Goal: Task Accomplishment & Management: Manage account settings

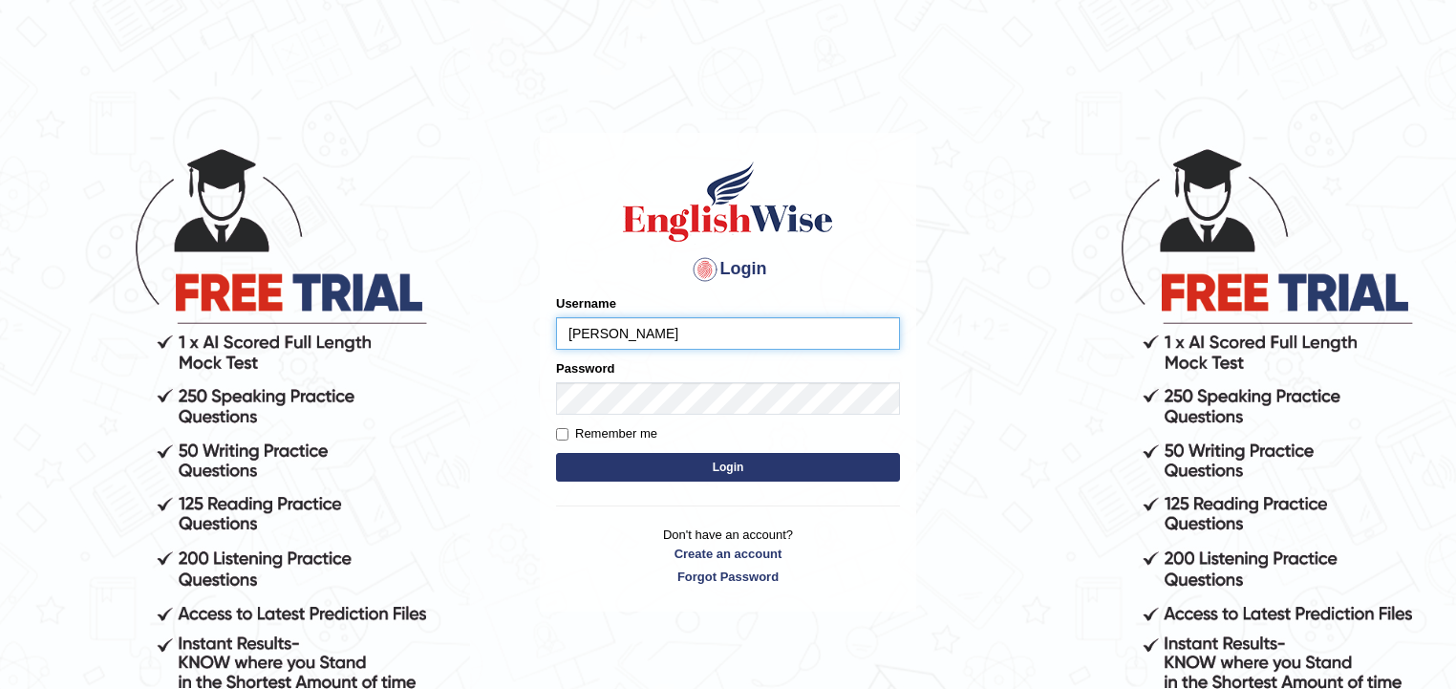
type input "[PERSON_NAME]"
click at [772, 466] on button "Login" at bounding box center [728, 467] width 344 height 29
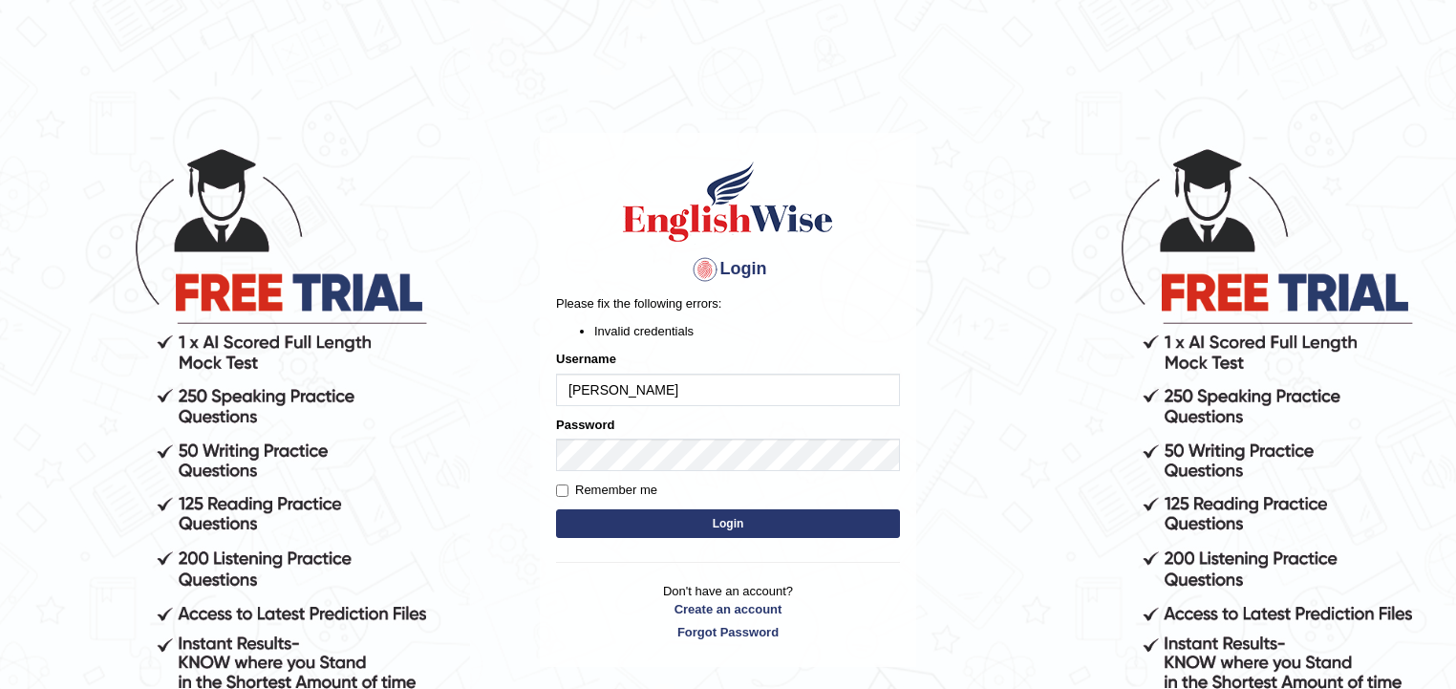
click at [666, 391] on input "[PERSON_NAME]" at bounding box center [728, 390] width 344 height 32
type input "woldemariam12"
click at [729, 525] on button "Login" at bounding box center [728, 523] width 344 height 29
click at [585, 388] on input "woldemariam12" at bounding box center [728, 390] width 344 height 32
click at [578, 391] on input "woldemariam12" at bounding box center [728, 390] width 344 height 32
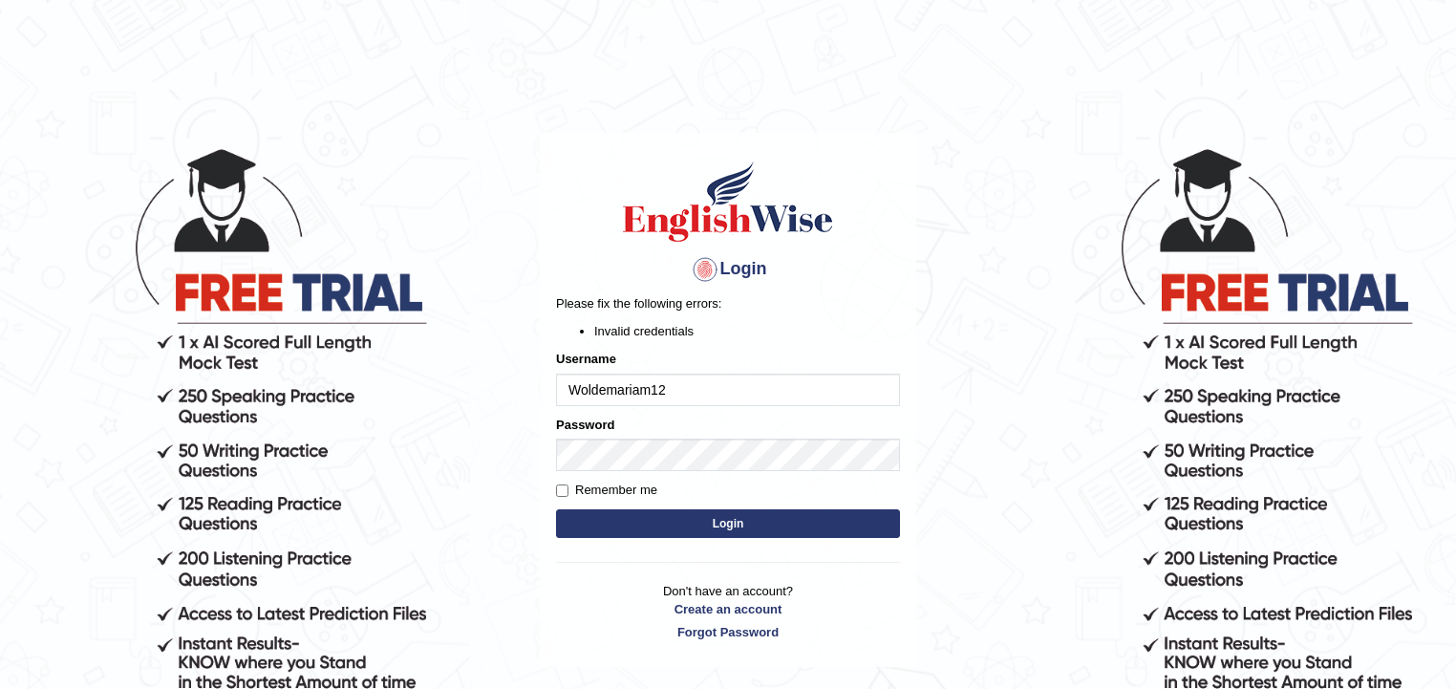
type input "Woldemariam12"
click at [739, 522] on button "Login" at bounding box center [728, 523] width 344 height 29
click at [659, 378] on input "Woldemariam12" at bounding box center [728, 390] width 344 height 32
click at [580, 382] on input "woldemariam12" at bounding box center [728, 390] width 344 height 32
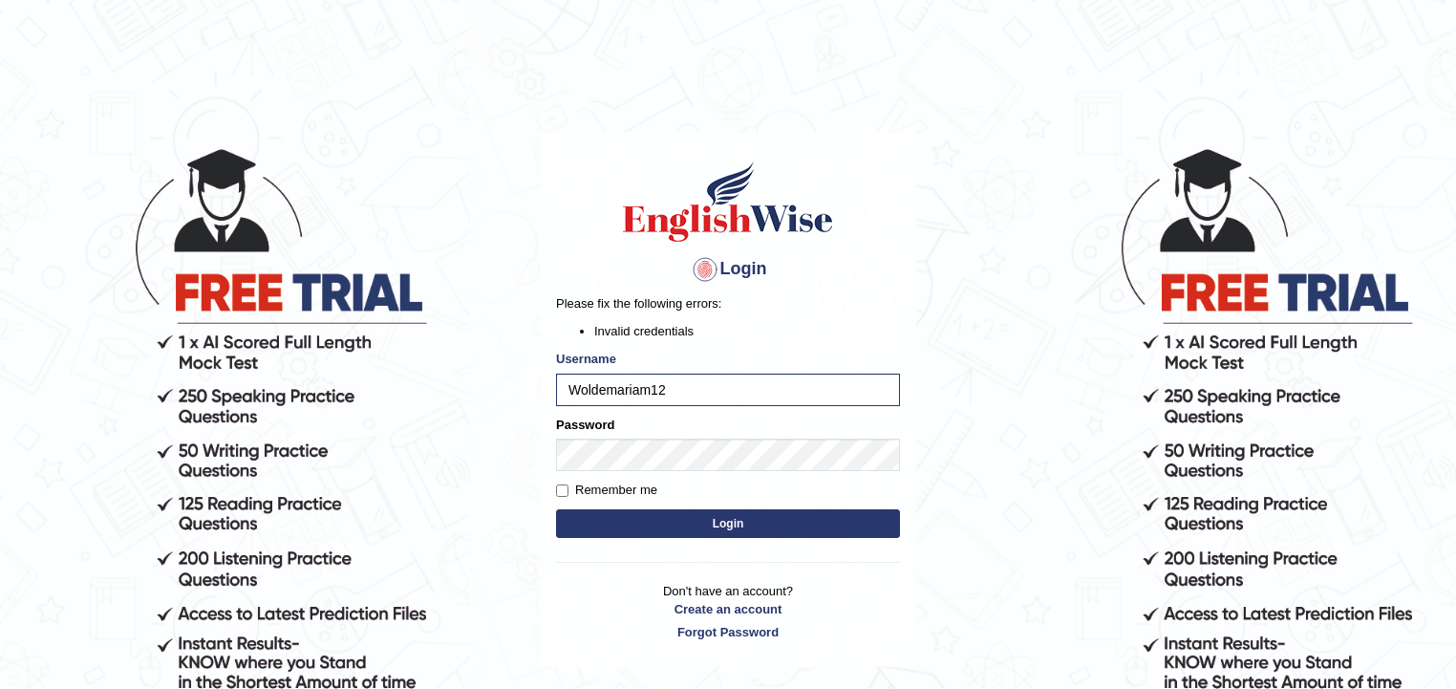
type input "Woldemariam12"
type input "ALOVE02Woldemariam12"
click at [687, 513] on button "Login" at bounding box center [728, 523] width 344 height 29
click at [771, 394] on input "ALOVE02Woldemariam12" at bounding box center [728, 390] width 344 height 32
type input "A"
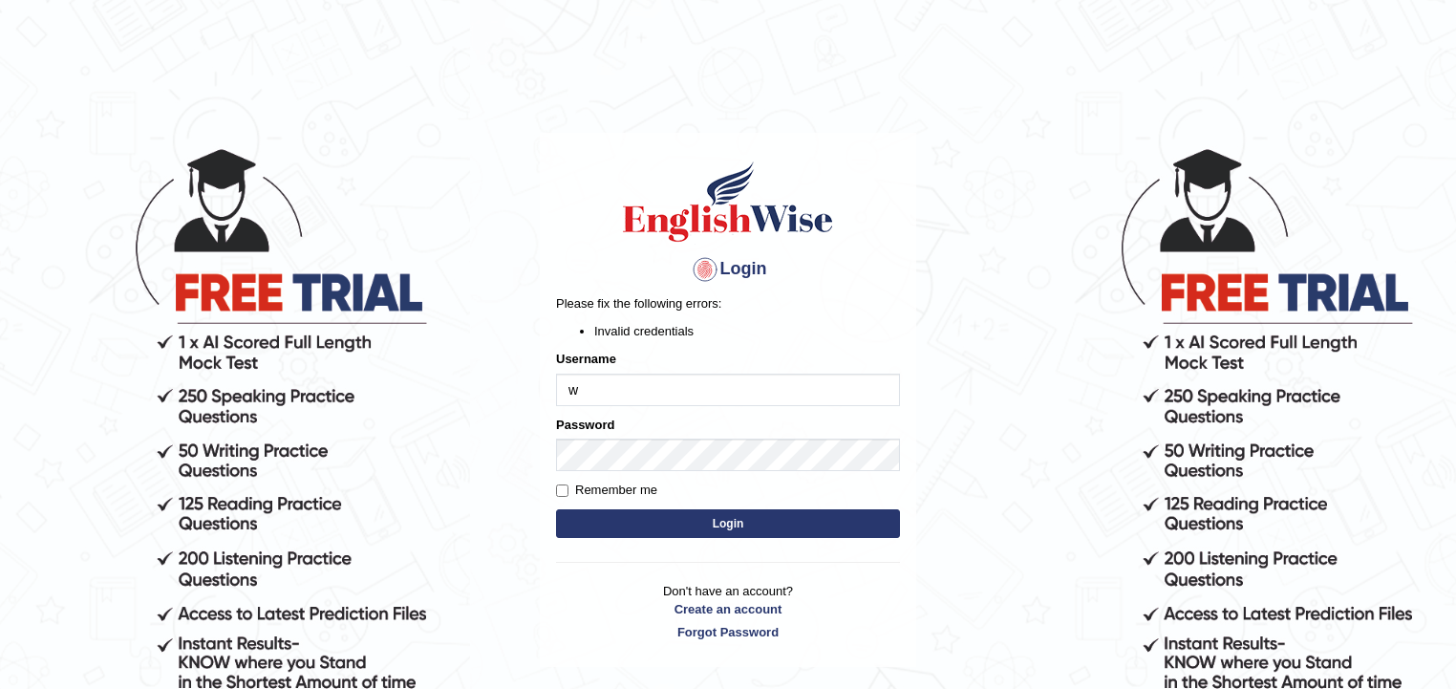
type input "Woldemariam12"
click at [631, 384] on input "ALOVE02Woldemariam12" at bounding box center [728, 390] width 344 height 32
drag, startPoint x: 707, startPoint y: 414, endPoint x: 709, endPoint y: 388, distance: 25.9
click at [709, 406] on form "Please fix the following errors: Invalid credentials Username Woldemariam12 Pas…" at bounding box center [728, 417] width 344 height 247
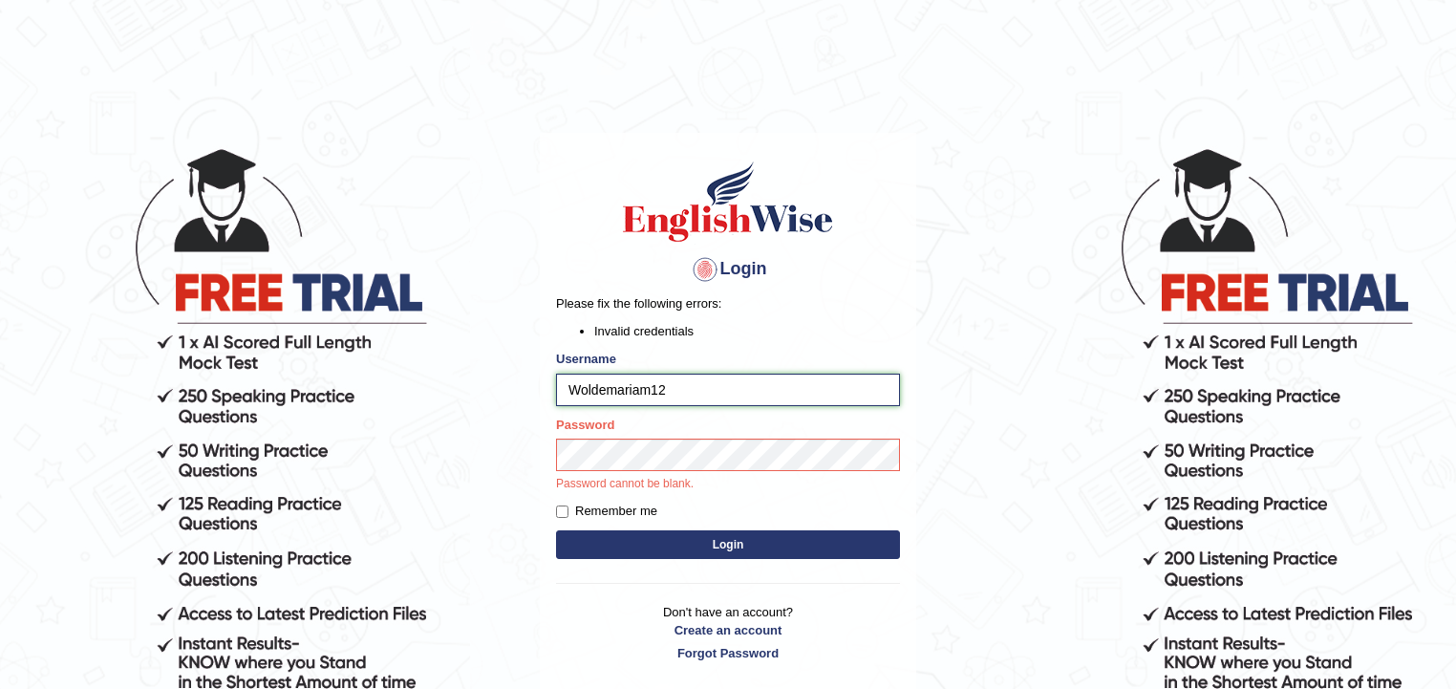
click at [709, 388] on input "Woldemariam12" at bounding box center [728, 390] width 344 height 32
type input "Woldemariam12"
click at [684, 542] on button "Login" at bounding box center [728, 544] width 344 height 29
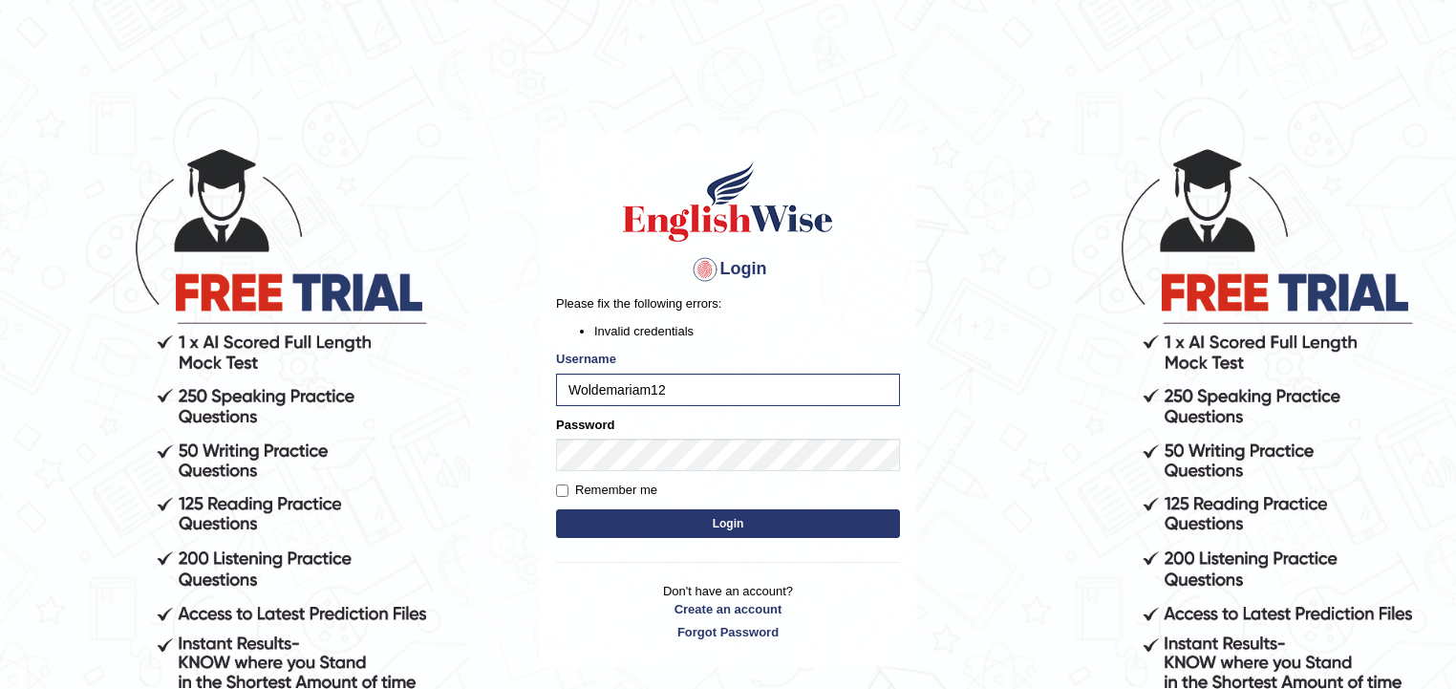
click at [725, 520] on button "Login" at bounding box center [728, 523] width 344 height 29
click at [722, 528] on button "Login" at bounding box center [728, 523] width 344 height 29
click at [749, 529] on button "Login" at bounding box center [728, 523] width 344 height 29
click at [749, 529] on div "Login Please fix the following errors: Invalid credentials Username Woldemariam…" at bounding box center [728, 400] width 376 height 534
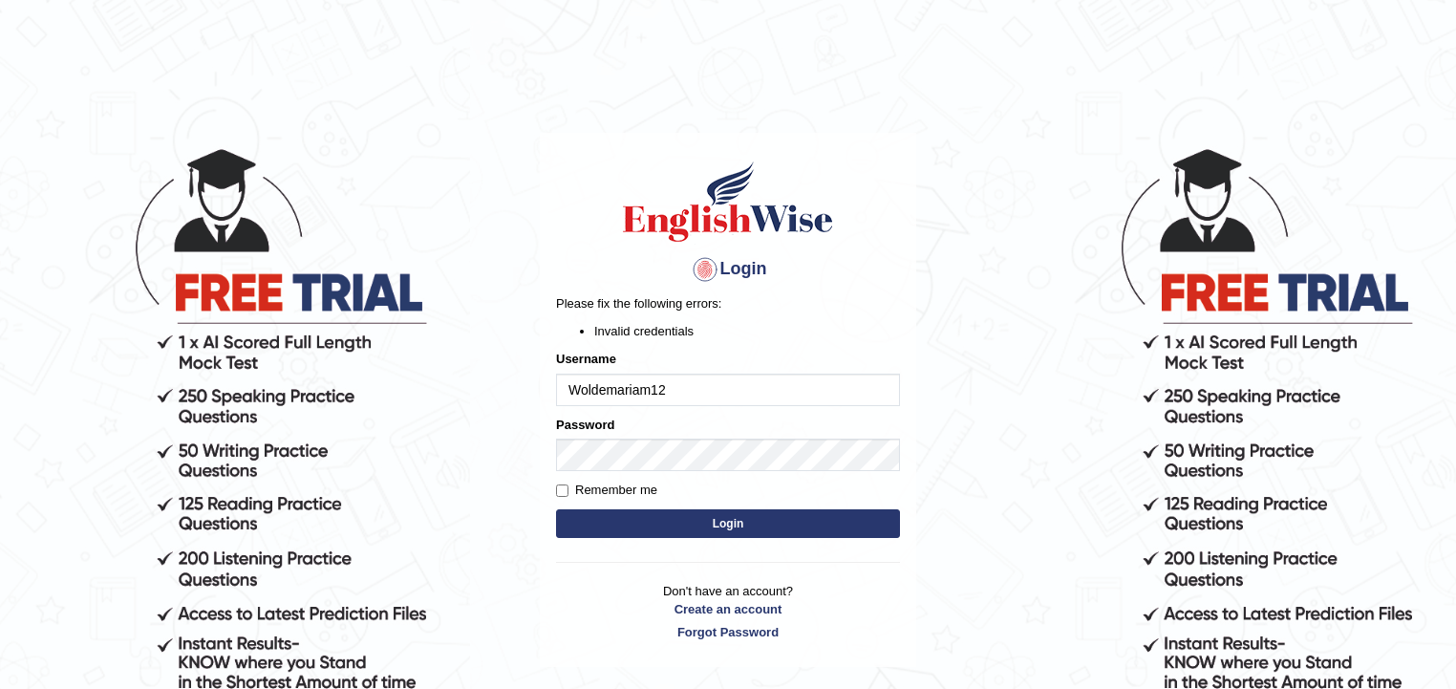
click at [680, 393] on input "Woldemariam12" at bounding box center [728, 390] width 344 height 32
type input "woldemariam12"
click at [652, 507] on form "Please fix the following errors: Invalid credentials Username woldemariam12 Pas…" at bounding box center [728, 417] width 344 height 247
click at [674, 509] on button "Login" at bounding box center [728, 523] width 344 height 29
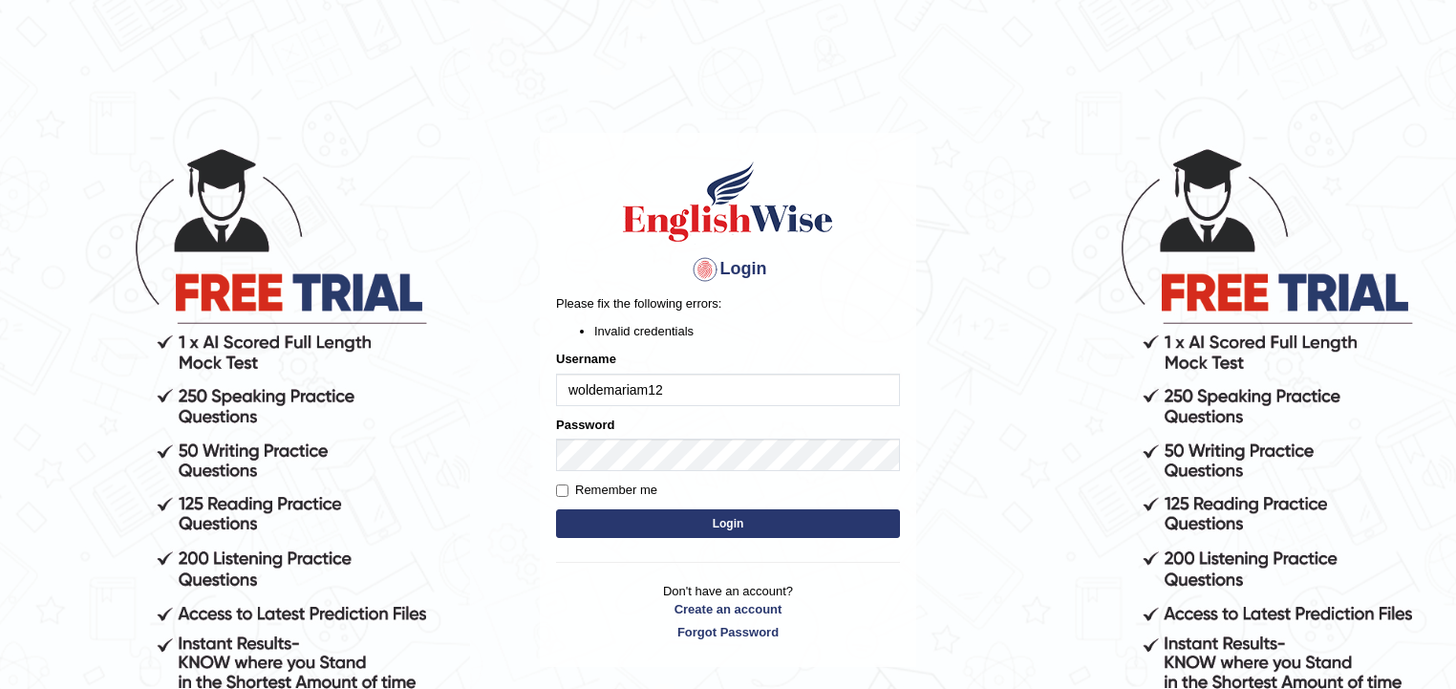
click at [720, 524] on button "Login" at bounding box center [728, 523] width 344 height 29
click at [720, 524] on div "Login Please fix the following errors: Invalid credentials Username woldemariam…" at bounding box center [728, 400] width 376 height 534
click at [577, 385] on input "woldemariam12" at bounding box center [728, 390] width 344 height 32
type input "Woldemariam12"
click at [696, 526] on button "Login" at bounding box center [728, 523] width 344 height 29
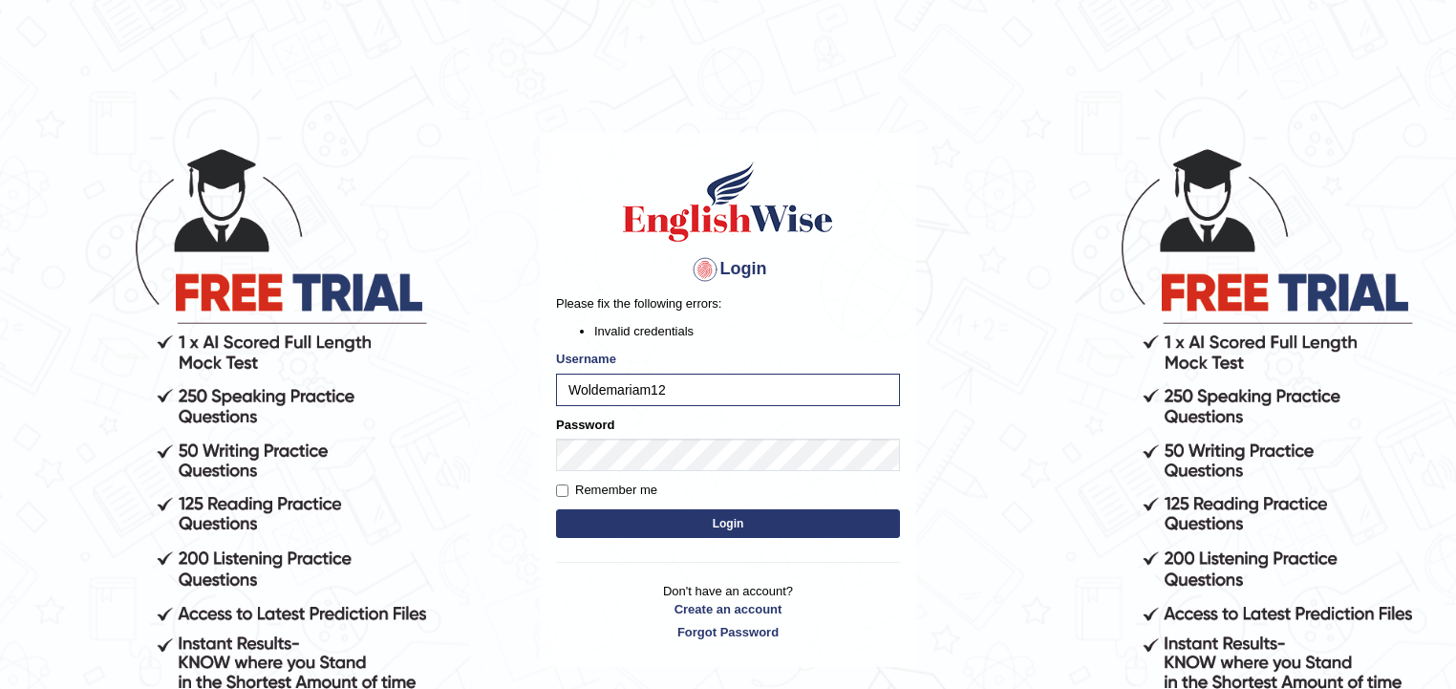
click at [696, 526] on button "Login" at bounding box center [728, 523] width 344 height 29
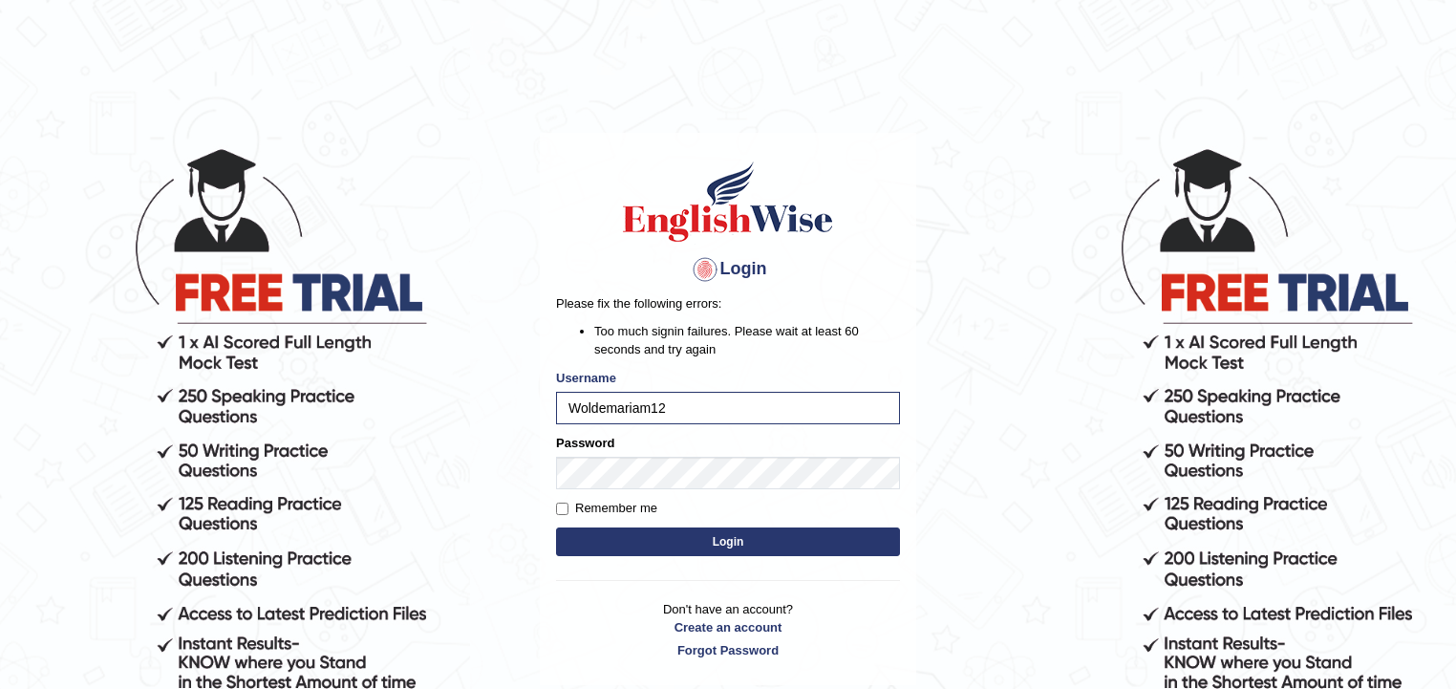
click at [744, 543] on button "Login" at bounding box center [728, 541] width 344 height 29
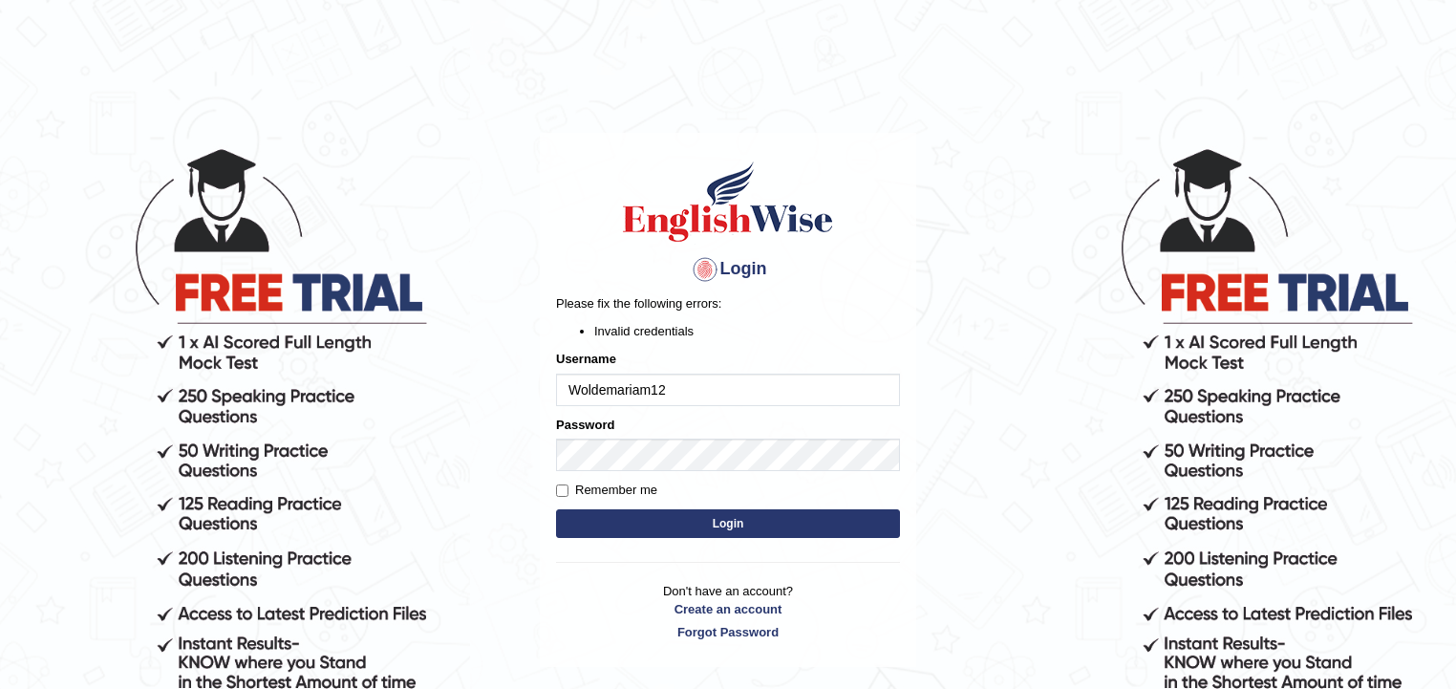
click at [722, 528] on button "Login" at bounding box center [728, 523] width 344 height 29
click at [678, 383] on input "Woldemariam12" at bounding box center [728, 390] width 344 height 32
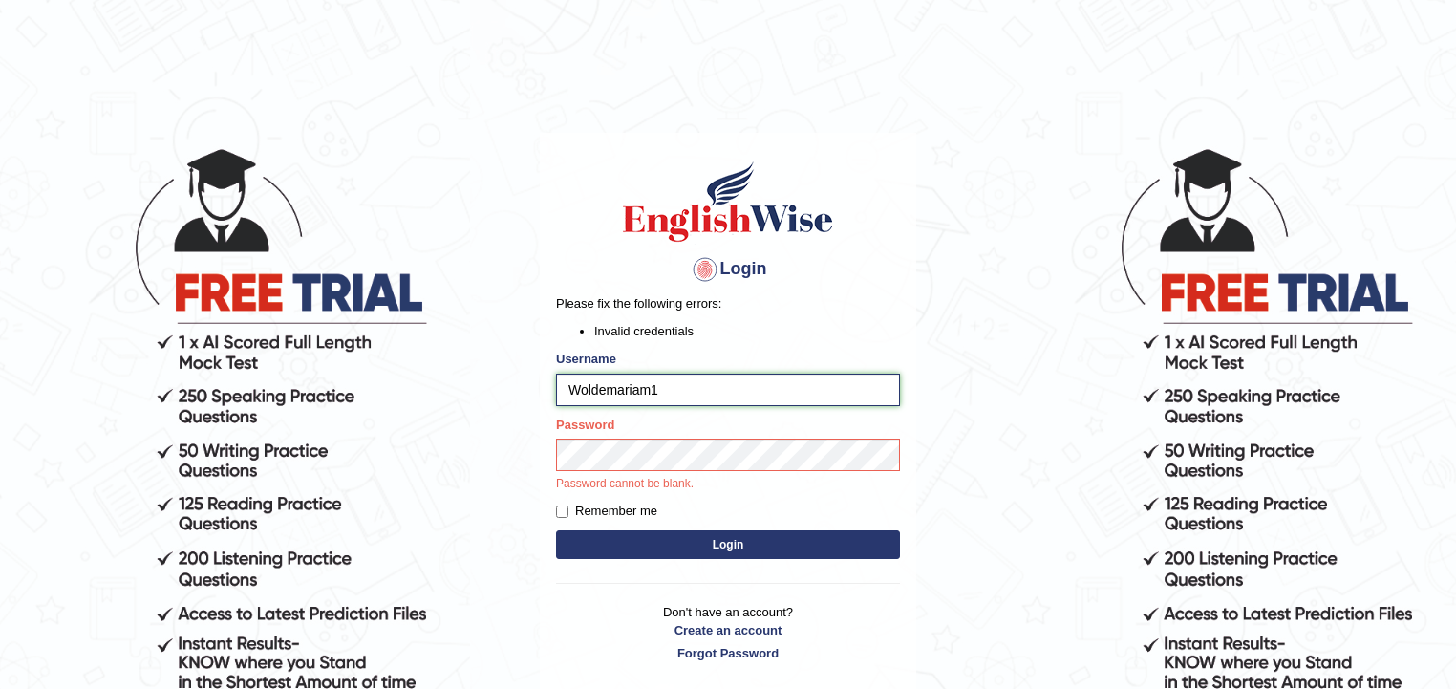
type input "Woldemariam12"
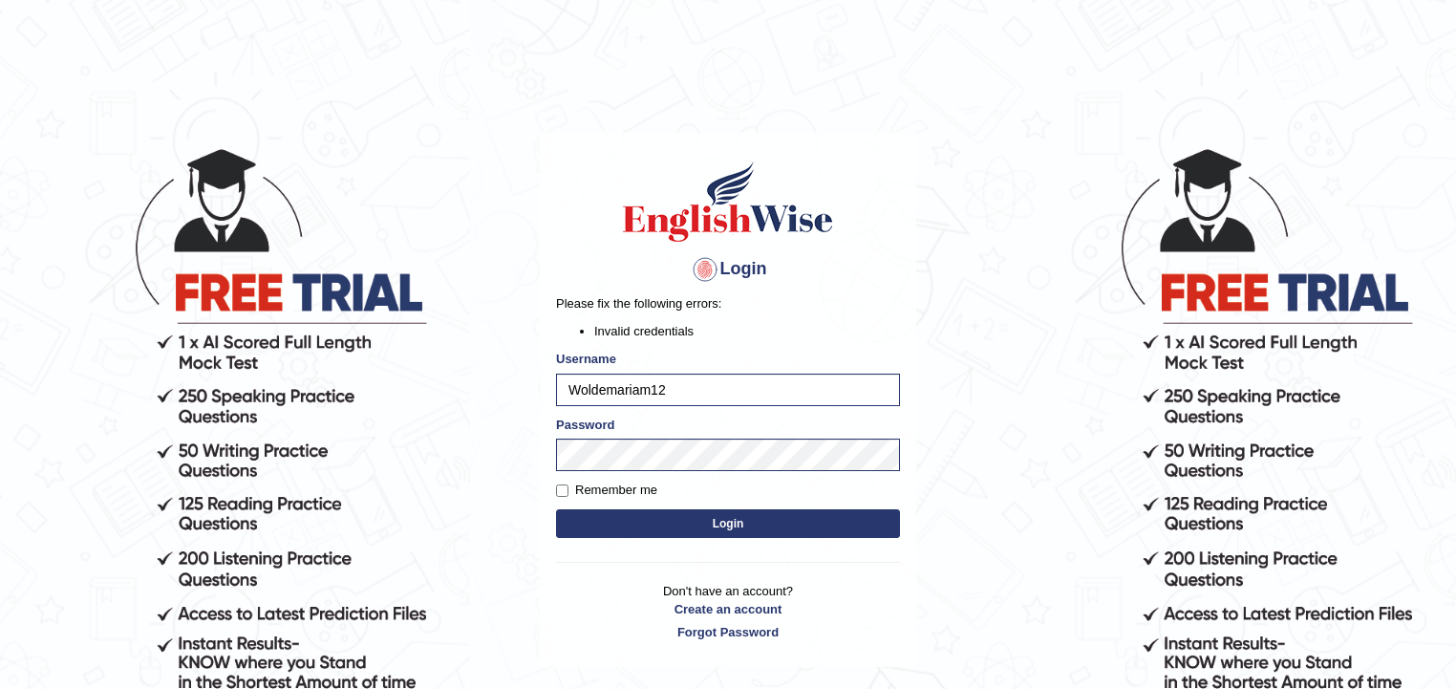
click at [705, 545] on div "Login Please fix the following errors: Invalid credentials Username Woldemariam…" at bounding box center [728, 400] width 376 height 534
click at [741, 529] on button "Login" at bounding box center [728, 523] width 344 height 29
click at [741, 529] on div "Login Please fix the following errors: Invalid credentials Username Woldemariam…" at bounding box center [728, 400] width 376 height 534
click at [745, 530] on button "Login" at bounding box center [728, 523] width 344 height 29
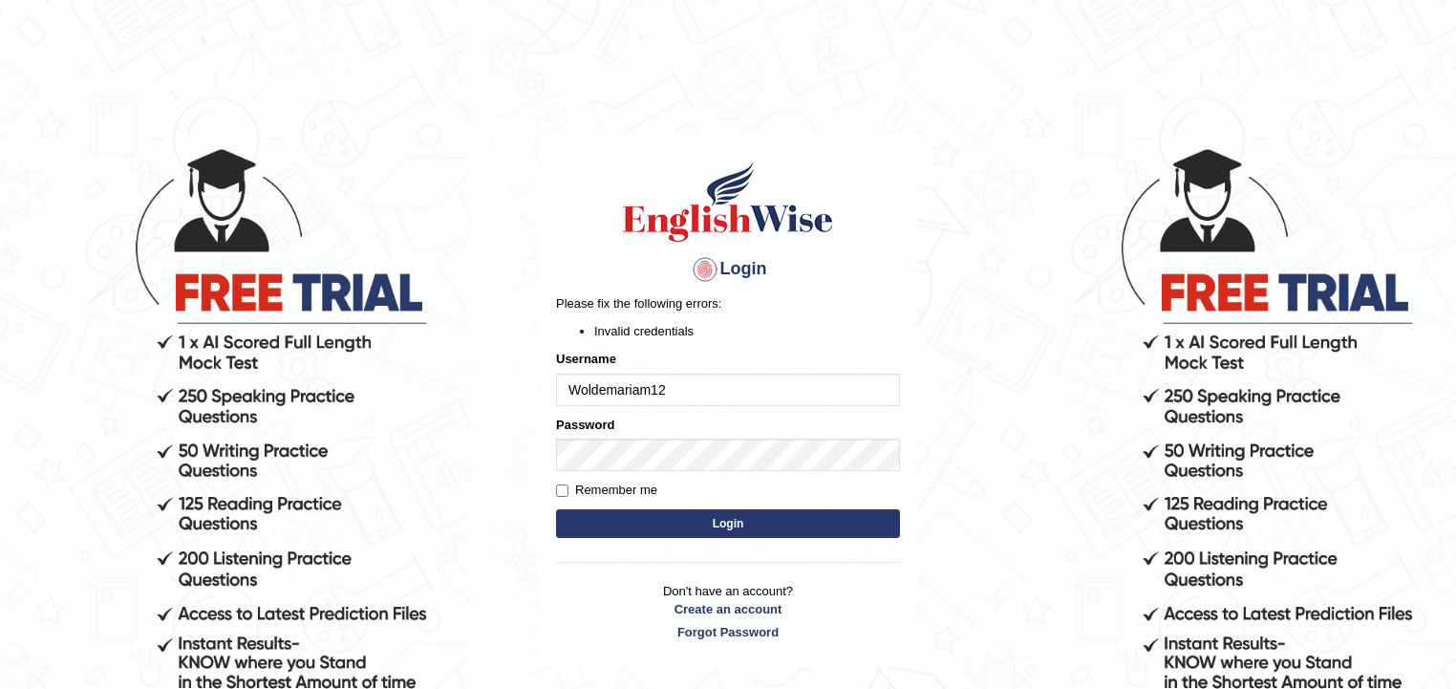
click at [719, 527] on button "Login" at bounding box center [728, 523] width 344 height 29
click at [719, 527] on div "Login Please fix the following errors: Invalid credentials Username Woldemariam…" at bounding box center [728, 400] width 376 height 534
click at [752, 520] on button "Login" at bounding box center [728, 523] width 344 height 29
click at [728, 527] on button "Login" at bounding box center [728, 523] width 344 height 29
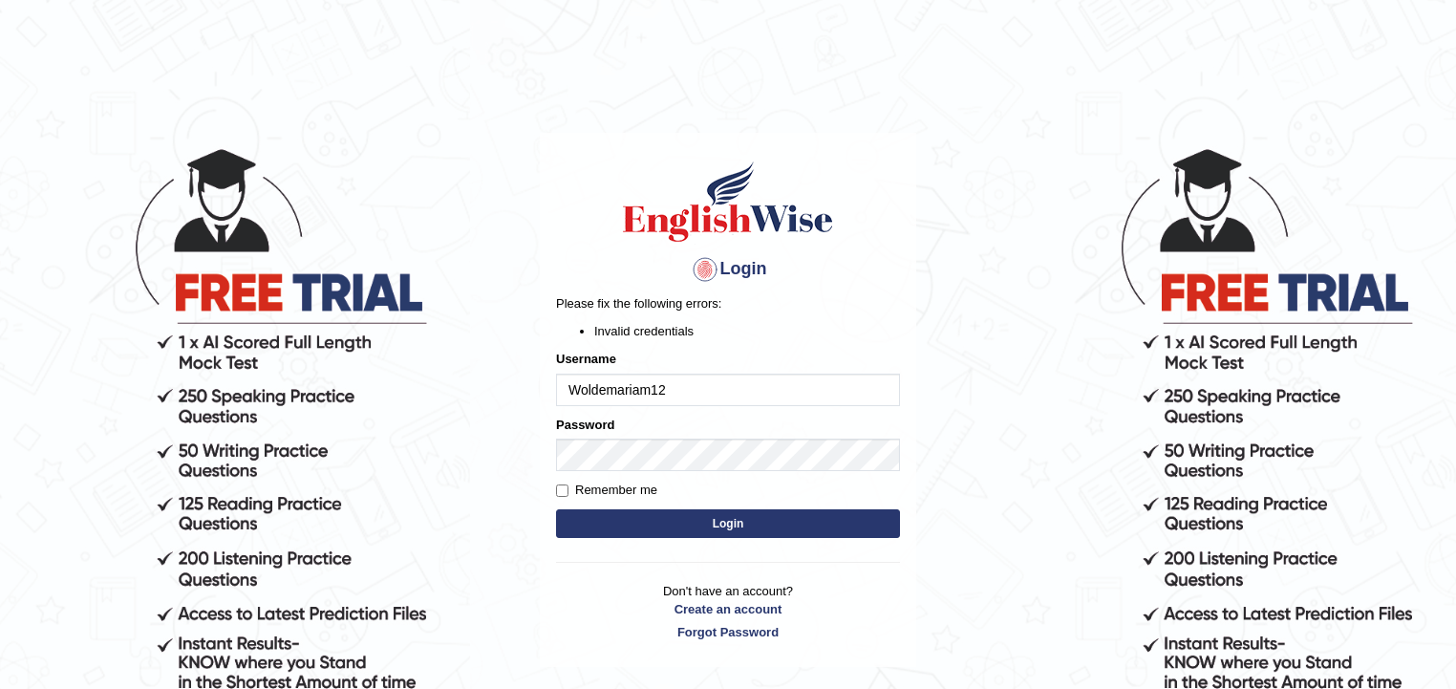
click at [728, 527] on div "Login Please fix the following errors: Invalid credentials Username Woldemariam…" at bounding box center [728, 400] width 376 height 534
click at [681, 383] on input "Woldemariam12" at bounding box center [728, 390] width 344 height 32
